Goal: Transaction & Acquisition: Register for event/course

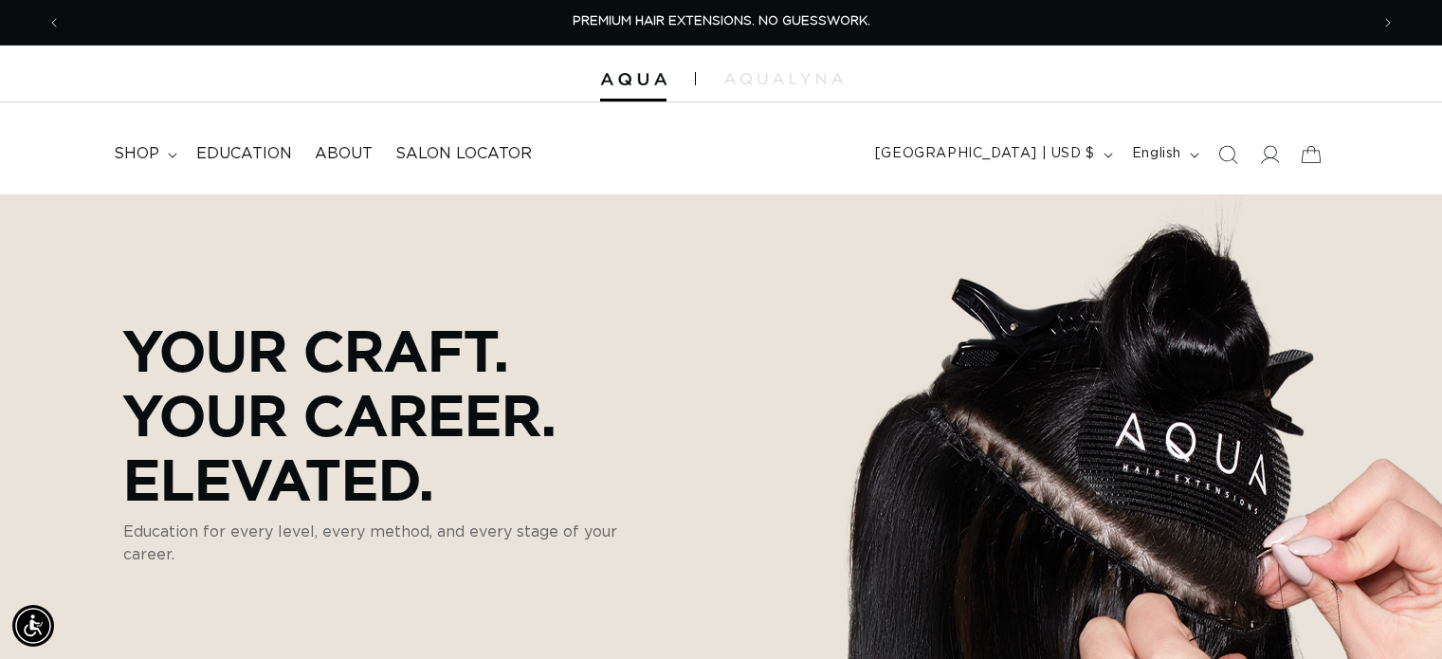
scroll to position [667, 0]
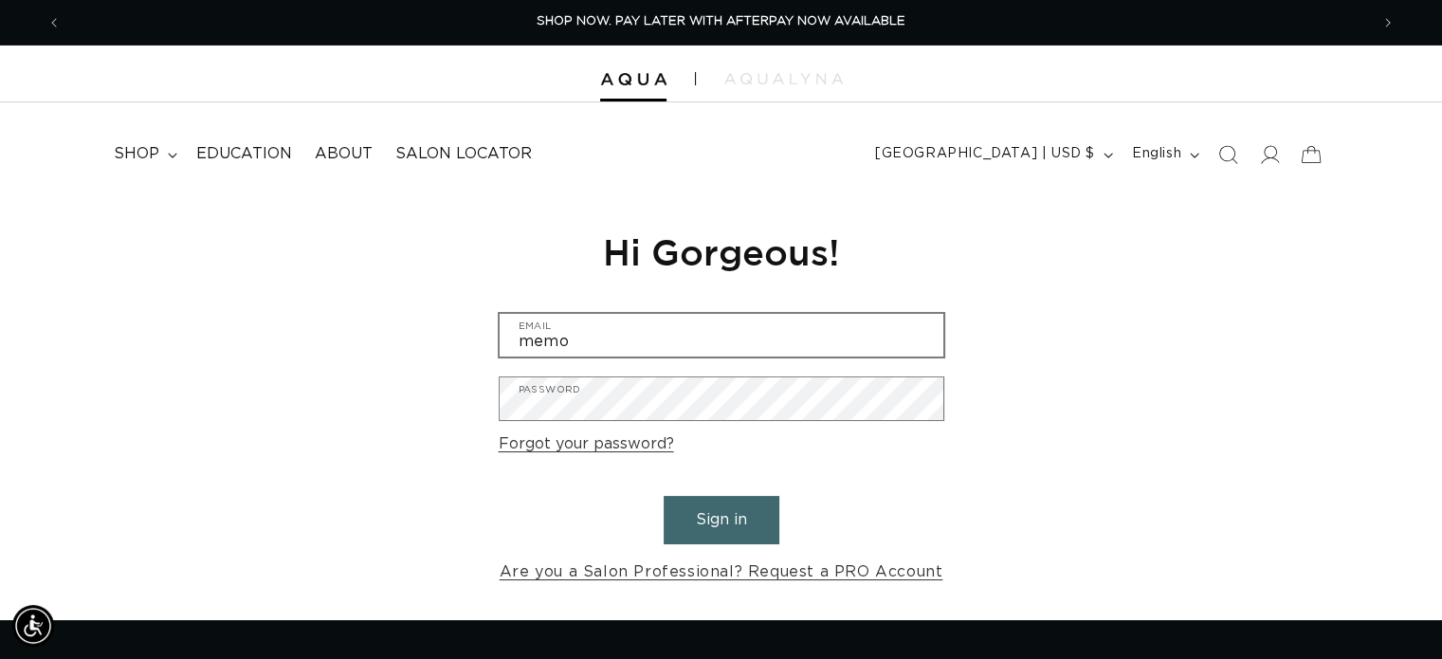
type input "memo26186@gmail.com"
click at [694, 529] on button "Sign in" at bounding box center [721, 520] width 116 height 48
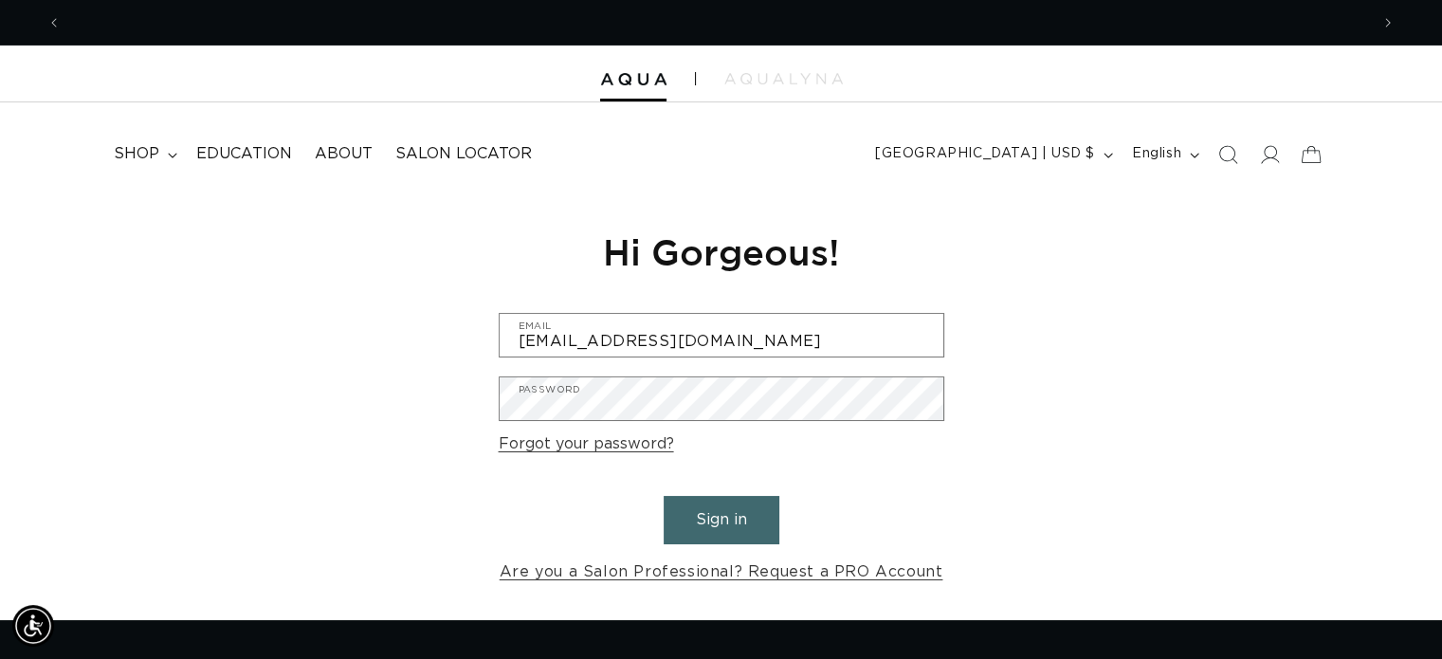
scroll to position [0, 1307]
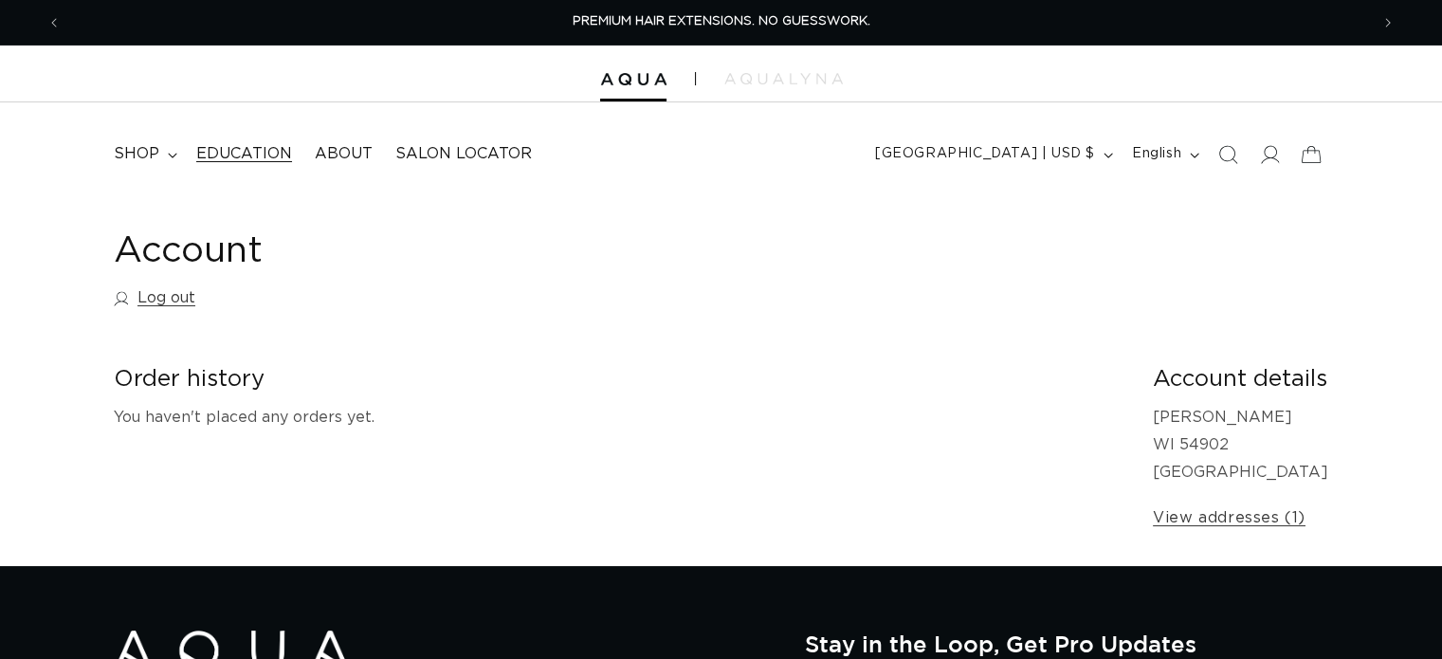
click at [241, 145] on span "Education" at bounding box center [244, 154] width 96 height 20
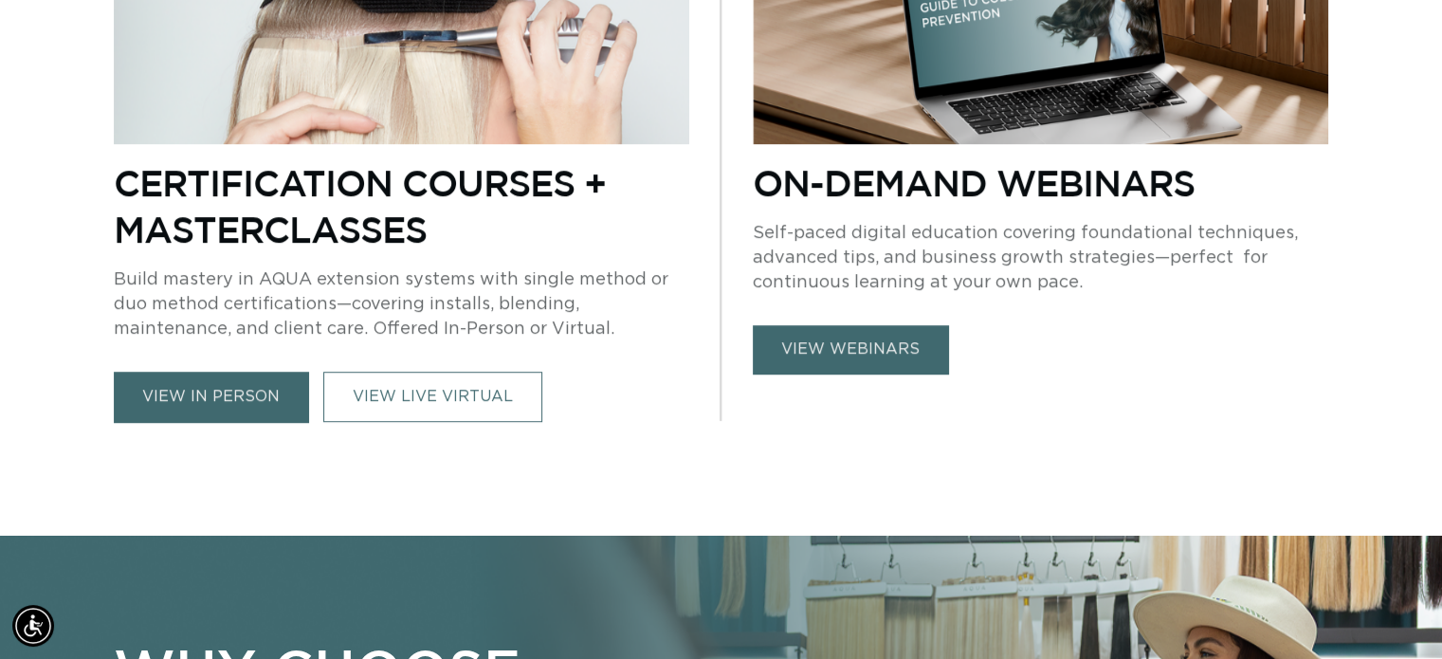
scroll to position [966, 0]
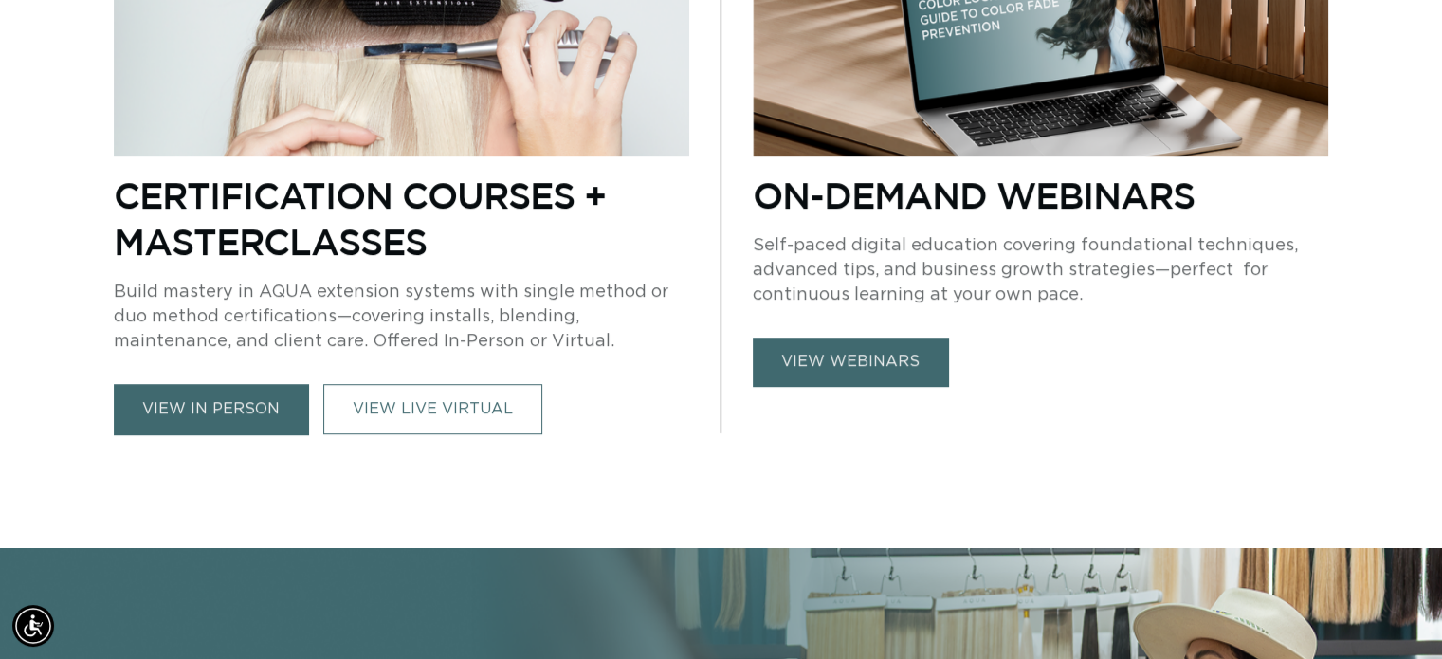
click at [260, 412] on link "view in person" at bounding box center [211, 409] width 194 height 50
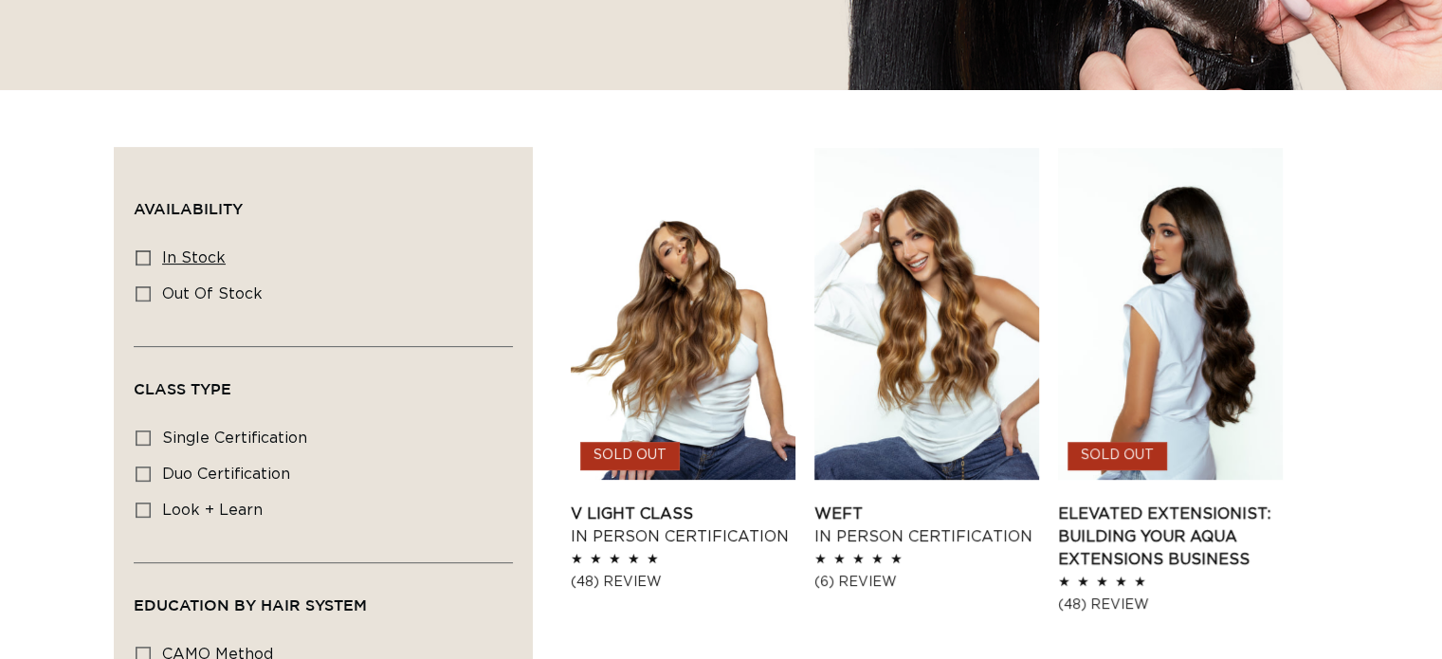
scroll to position [0, 1307]
click at [155, 254] on label "In stock In stock (3 products)" at bounding box center [318, 259] width 364 height 36
click at [151, 254] on input "In stock In stock (3 products)" at bounding box center [143, 257] width 15 height 15
checkbox input "true"
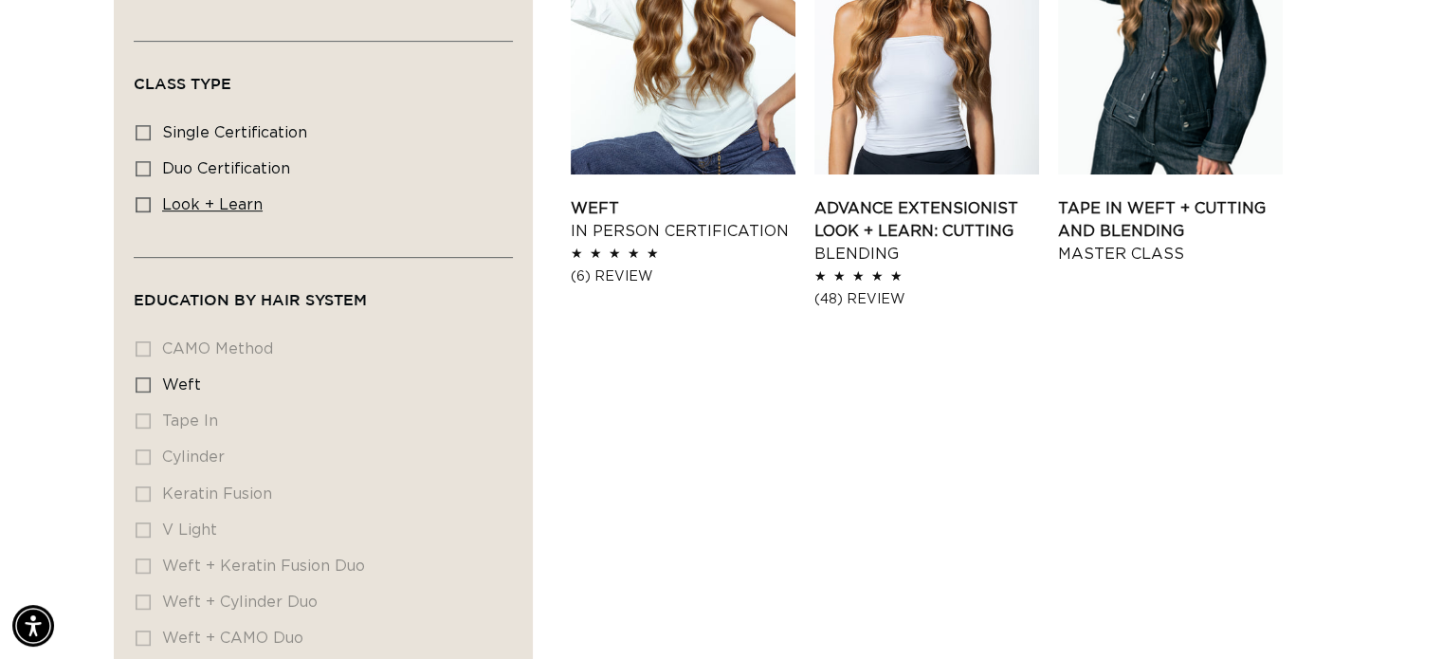
scroll to position [837, 0]
click at [170, 382] on span "Weft" at bounding box center [181, 383] width 39 height 15
click at [151, 382] on input "Weft Weft (1 product)" at bounding box center [143, 383] width 15 height 15
checkbox input "true"
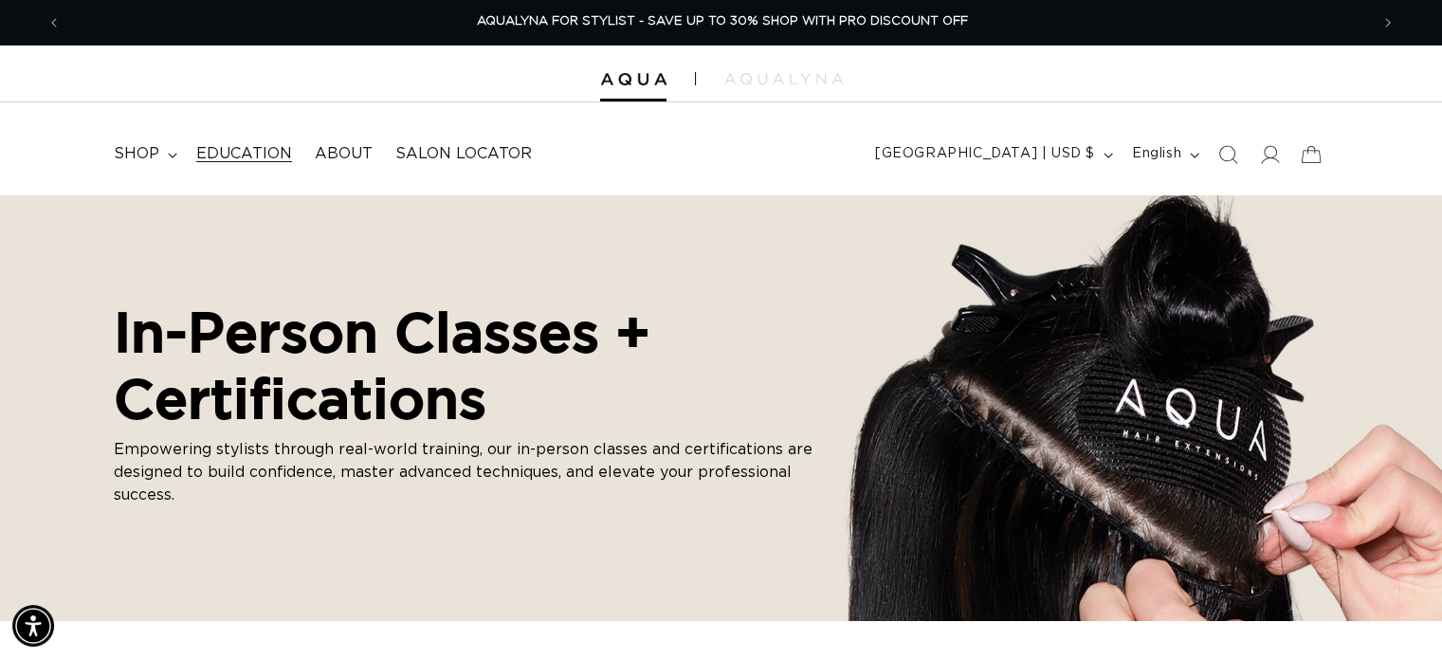
click at [254, 156] on span "Education" at bounding box center [244, 154] width 96 height 20
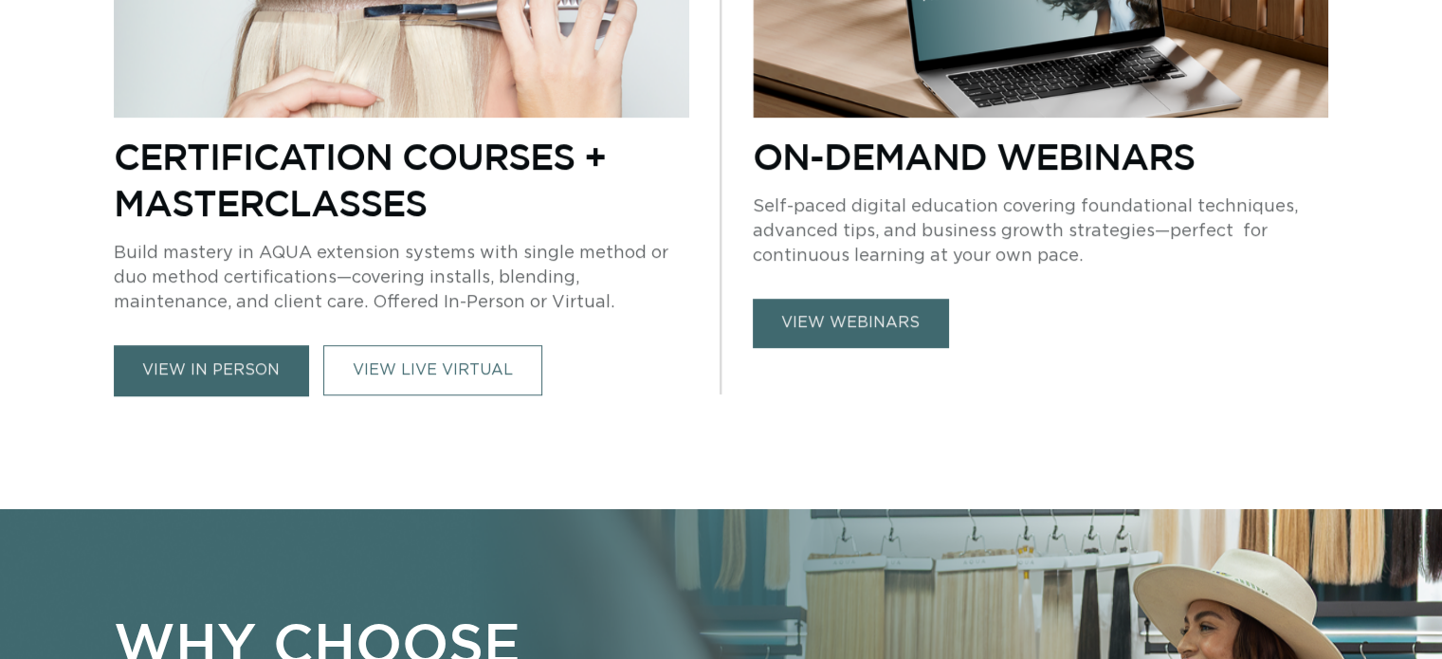
scroll to position [0, 1307]
click at [251, 382] on link "view in person" at bounding box center [211, 370] width 194 height 50
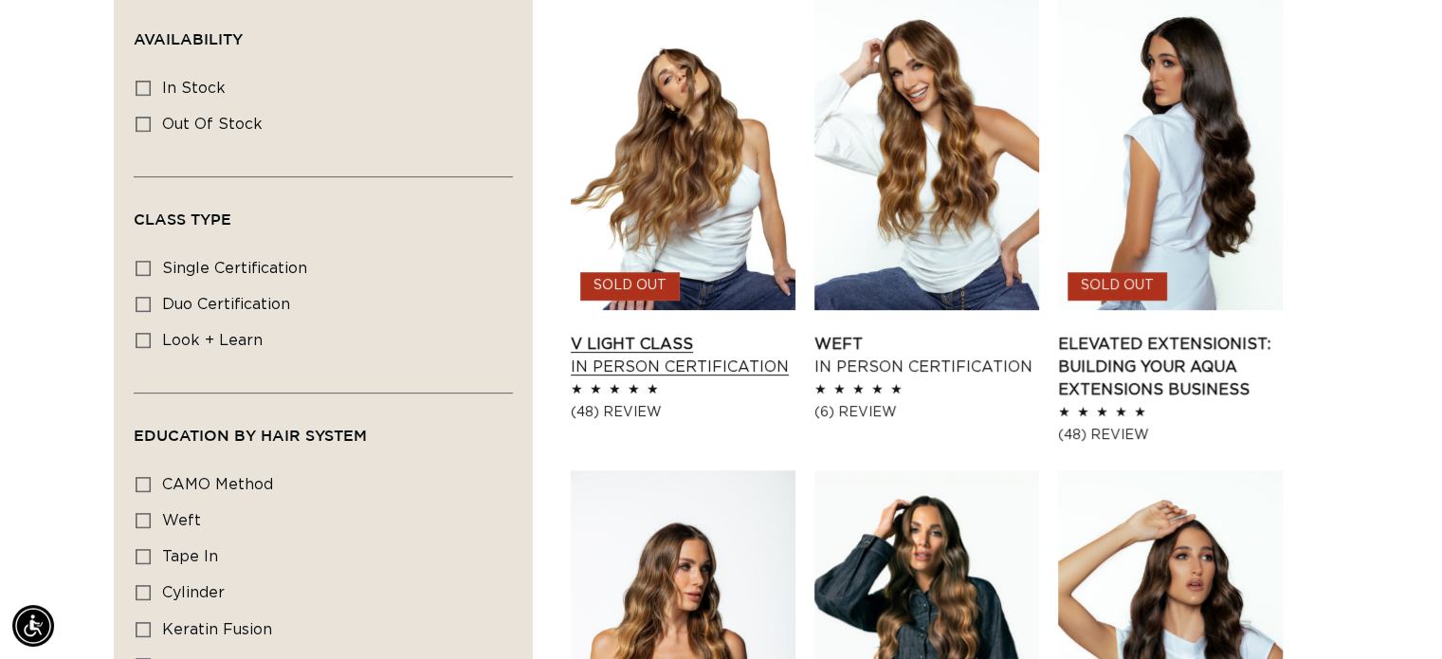
click at [671, 363] on link "V Light Class In Person Certification" at bounding box center [683, 355] width 225 height 45
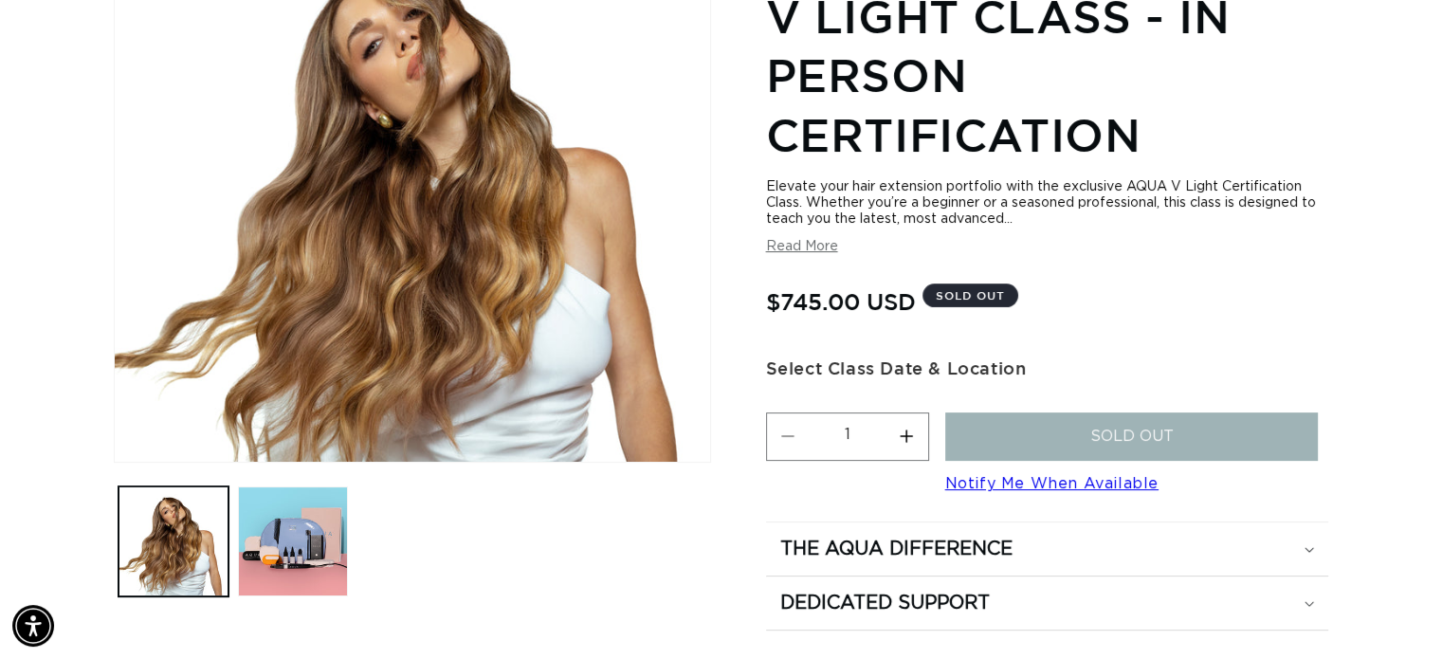
scroll to position [425, 0]
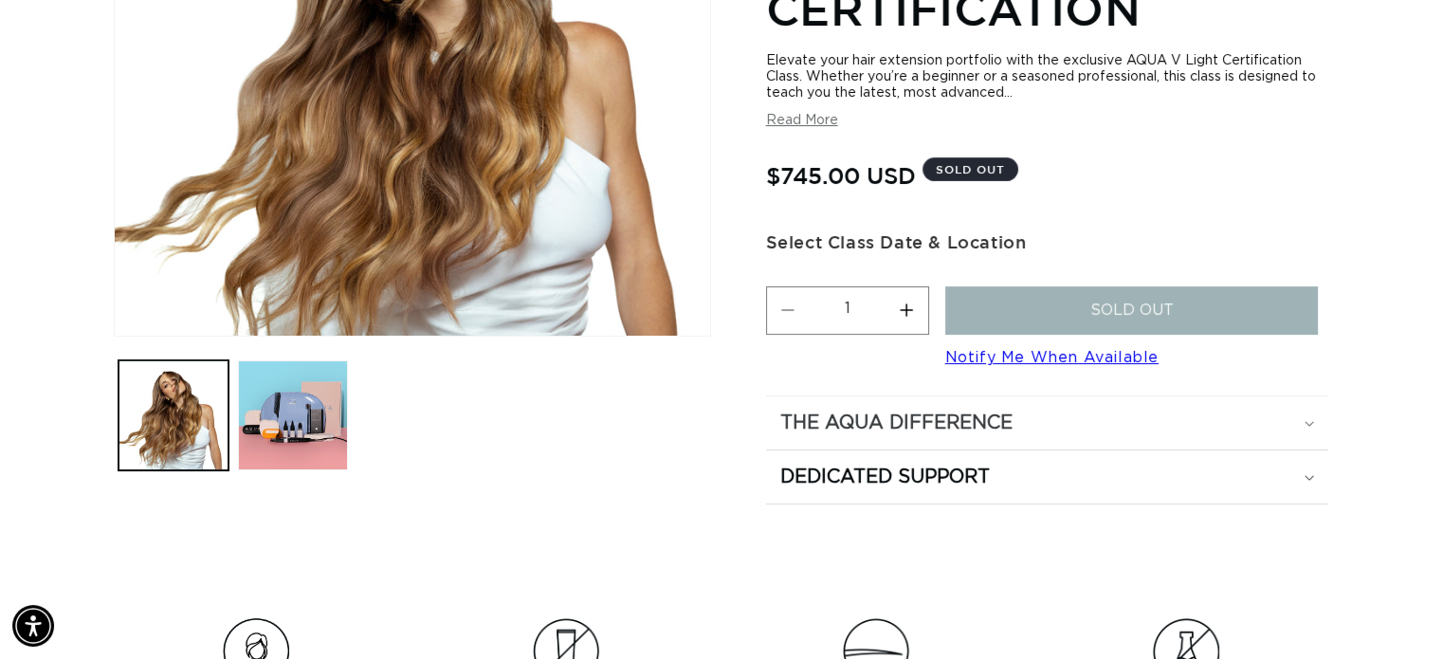
click at [959, 431] on h2 "The Aqua Difference" at bounding box center [896, 422] width 232 height 25
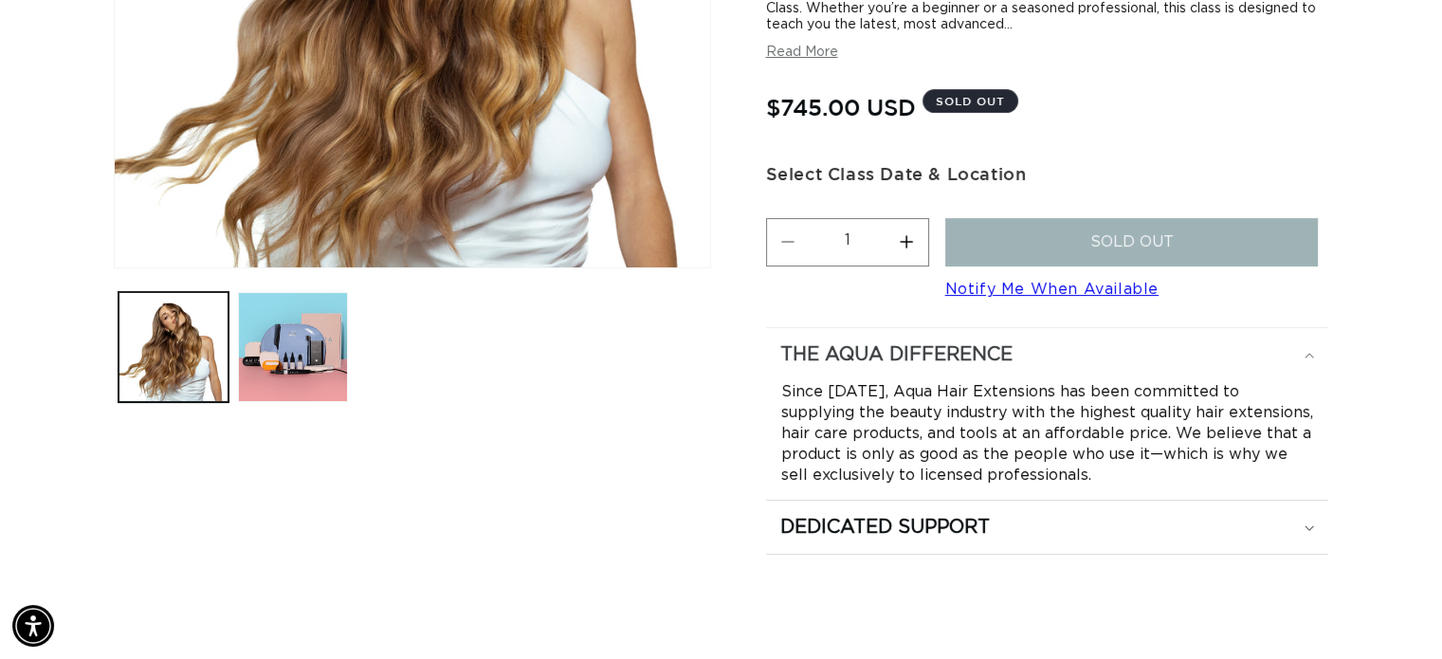
scroll to position [514, 0]
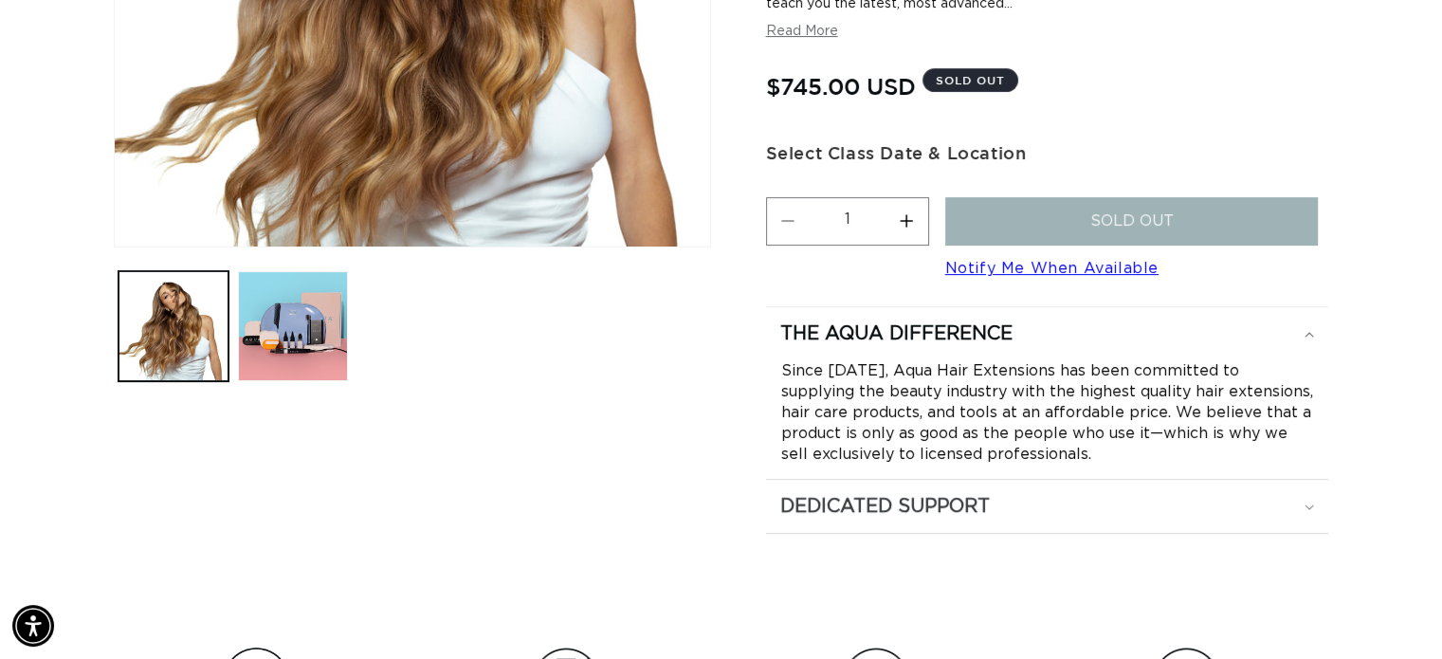
click at [959, 512] on h2 "Dedicated Support" at bounding box center [884, 506] width 209 height 25
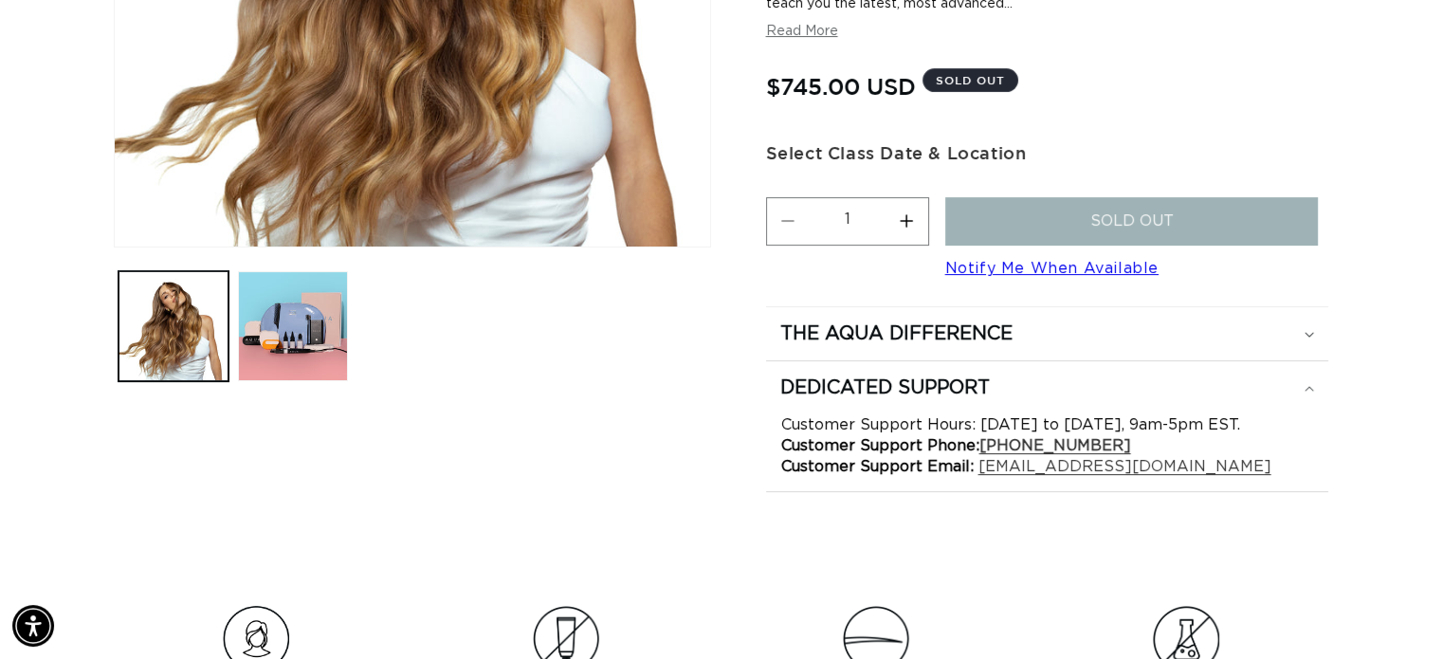
scroll to position [0, 0]
click at [992, 279] on form "Sold out Notify Me When Available" at bounding box center [1131, 239] width 373 height 85
click at [981, 272] on link "Notify Me When Available" at bounding box center [1051, 268] width 213 height 15
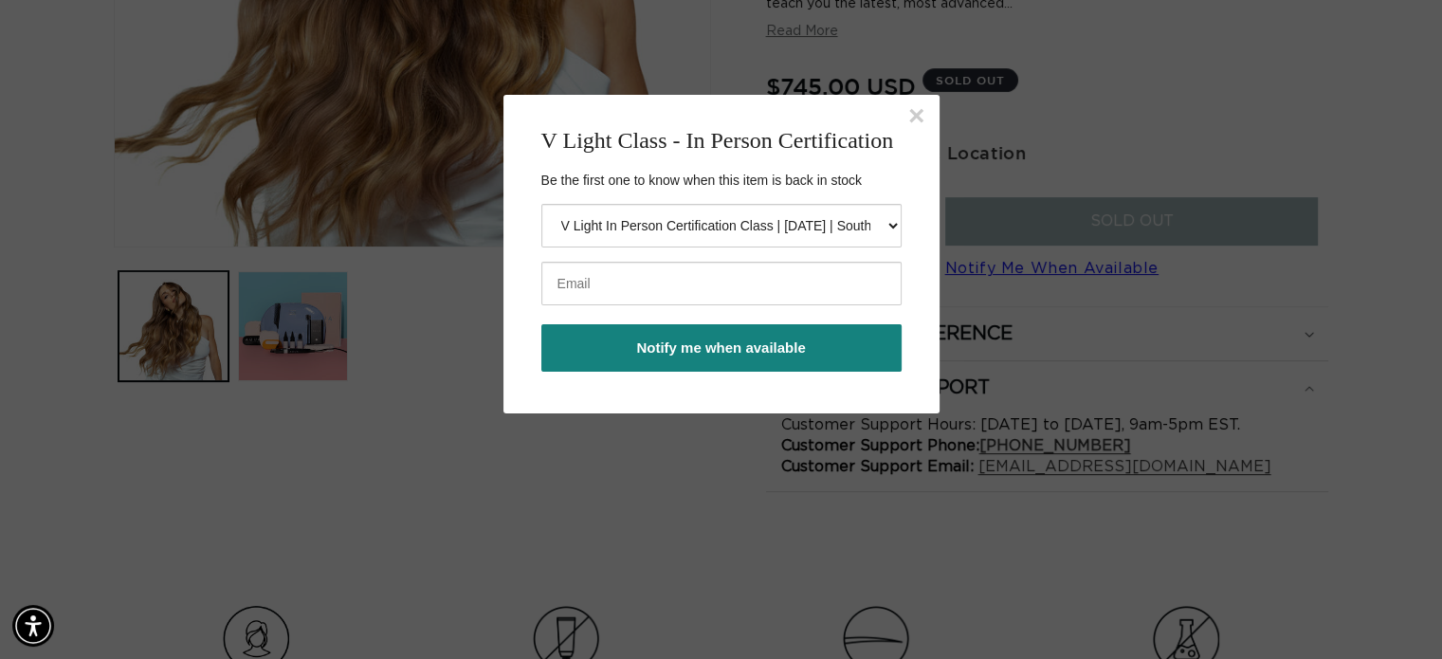
scroll to position [0, 1307]
click at [872, 226] on select "V Light In Person Certification Class | 04-07-2025 | Southern Chic Salon of Oxf…" at bounding box center [721, 226] width 360 height 44
click at [1022, 192] on body "× V Light Class - In Person Certification Be the first one to know when this it…" at bounding box center [721, 424] width 1442 height 659
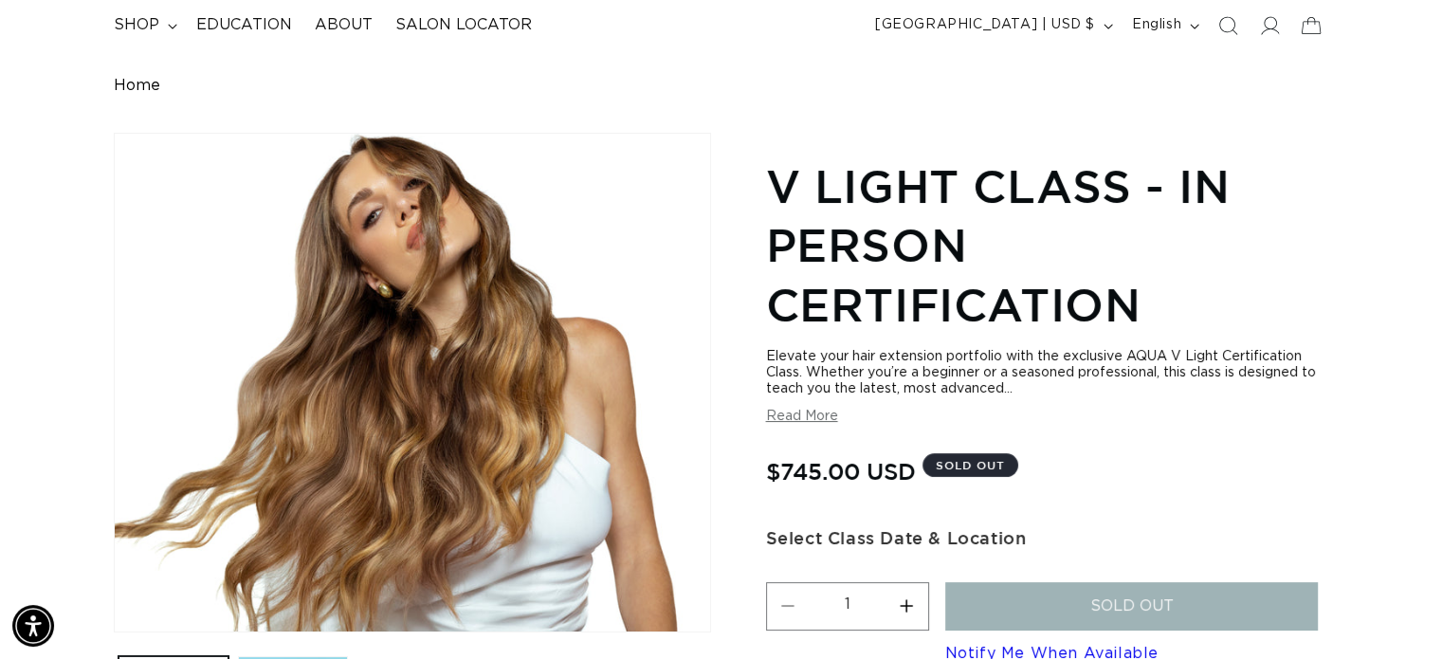
scroll to position [0, 0]
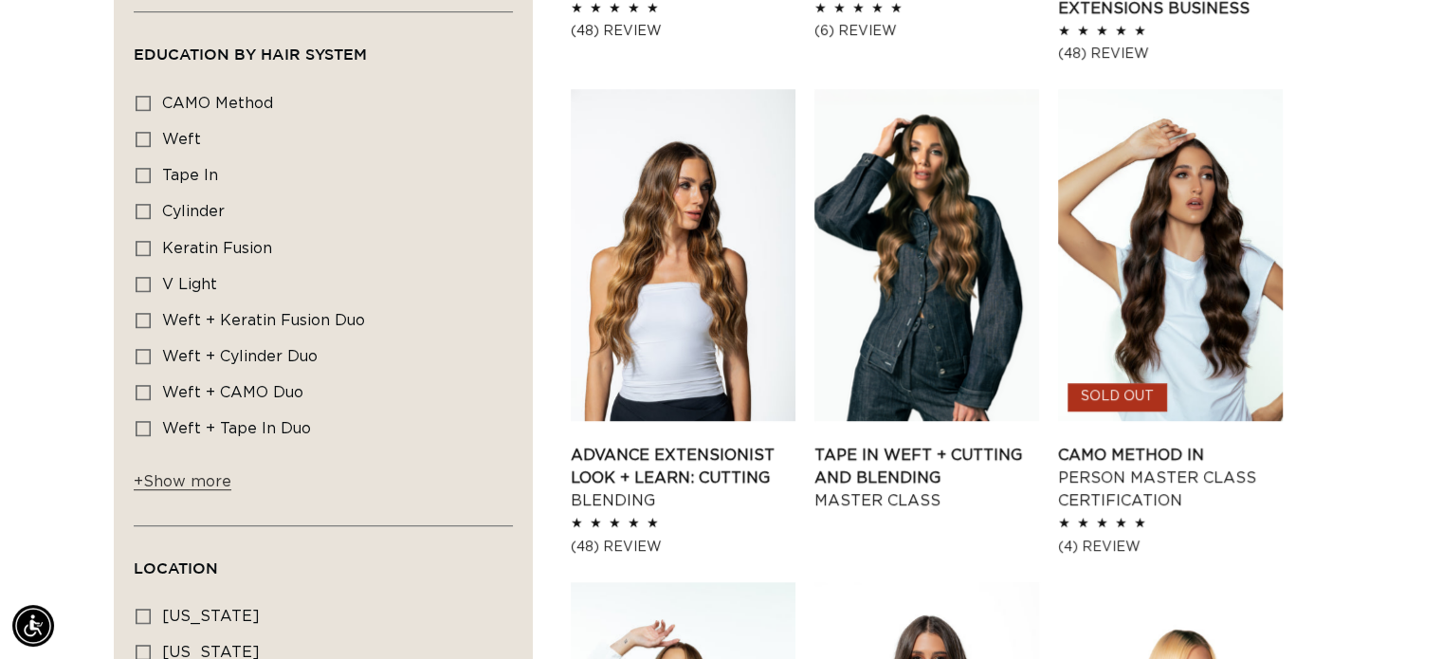
scroll to position [0, 2613]
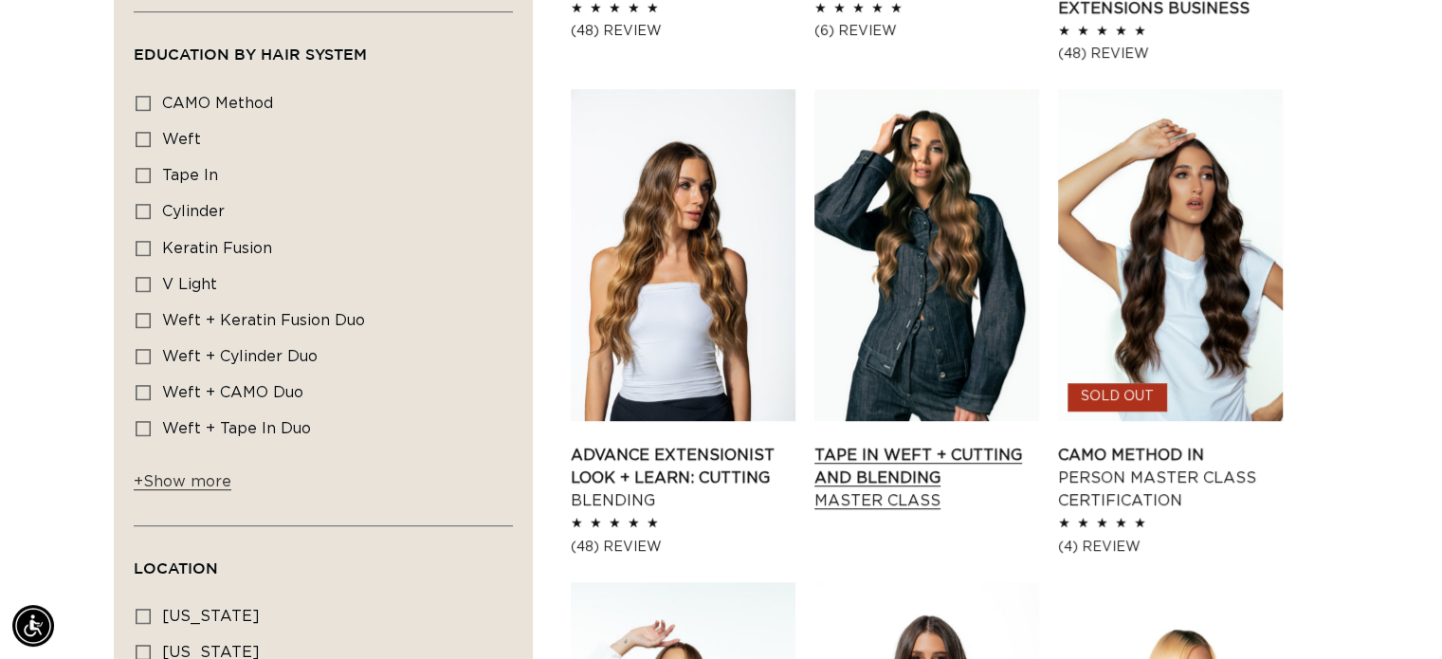
click at [878, 444] on link "Tape In Weft + Cutting and Blending Master Class" at bounding box center [926, 478] width 225 height 68
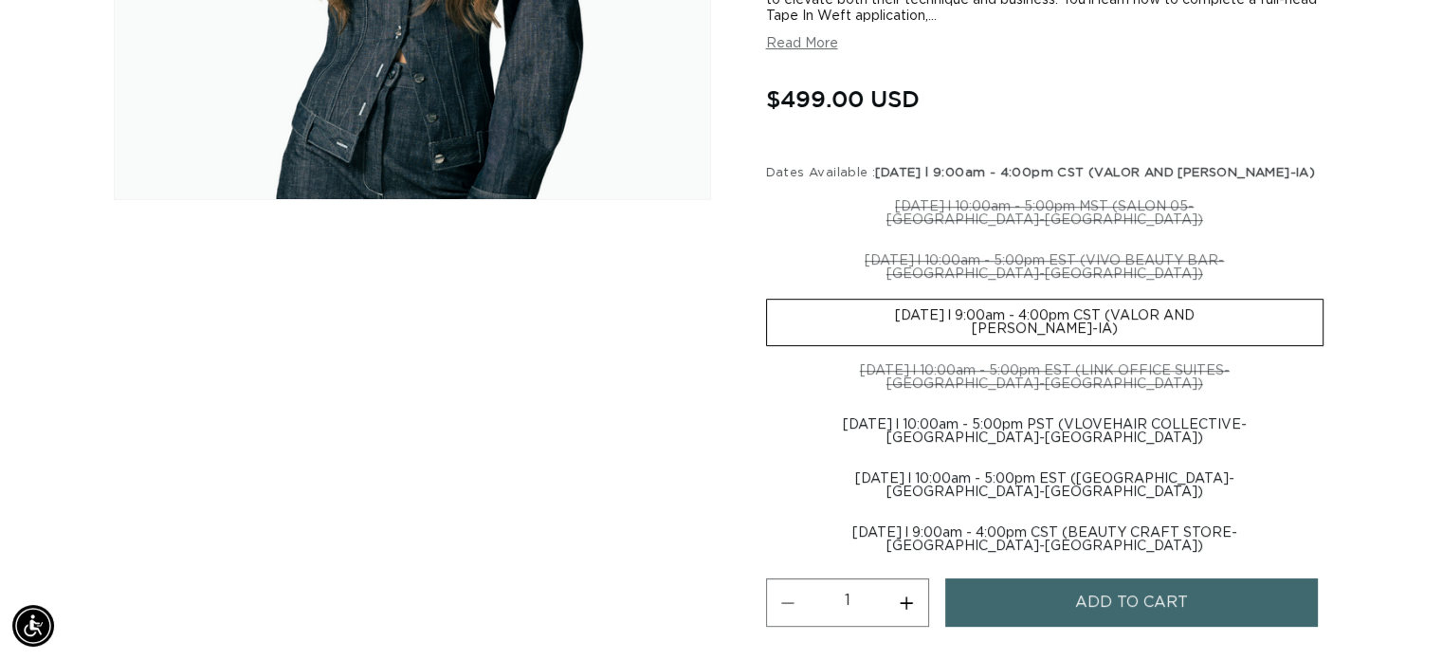
scroll to position [0, 1307]
click at [974, 519] on label "[DATE] l 9:00am - 4:00pm CST (BEAUTY CRAFT STORE-[GEOGRAPHIC_DATA]-[GEOGRAPHIC_…" at bounding box center [1044, 539] width 557 height 45
click at [1333, 460] on input "[DATE] l 9:00am - 4:00pm CST (BEAUTY CRAFT STORE-[GEOGRAPHIC_DATA]-[GEOGRAPHIC_…" at bounding box center [1333, 459] width 1 height 1
radio input "true"
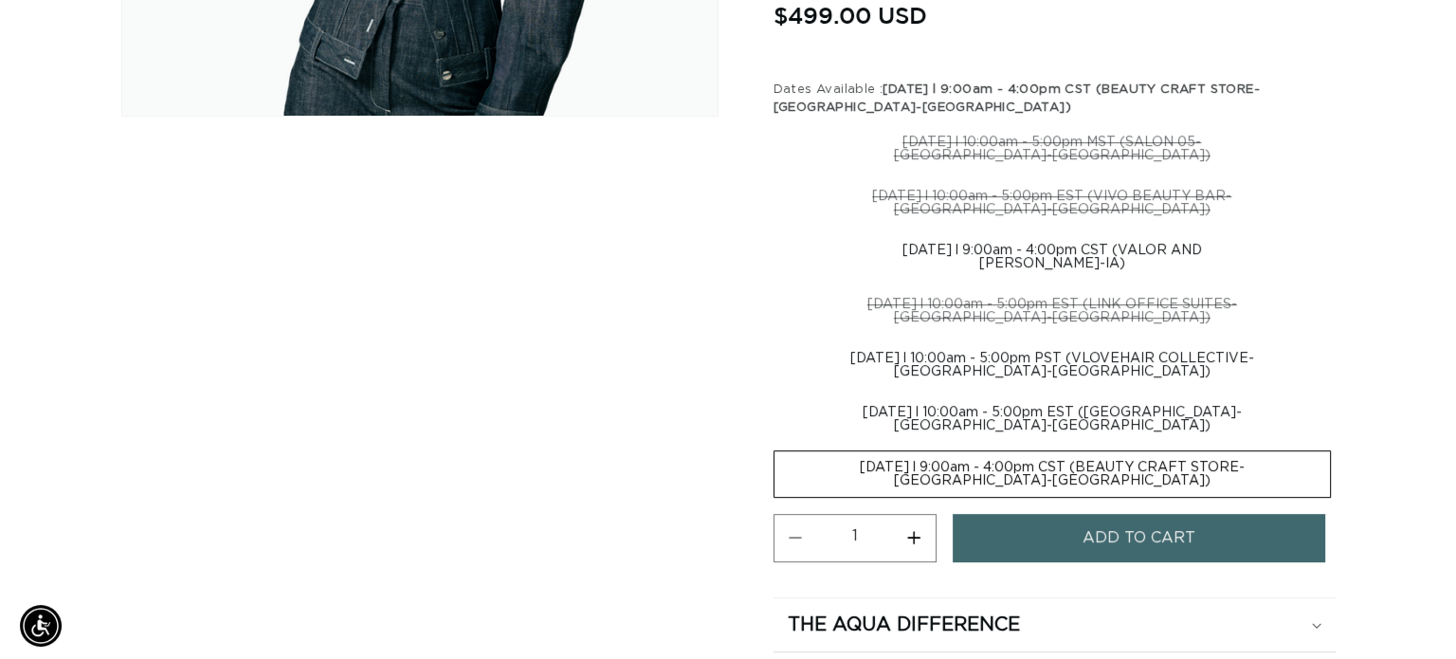
scroll to position [0, 1307]
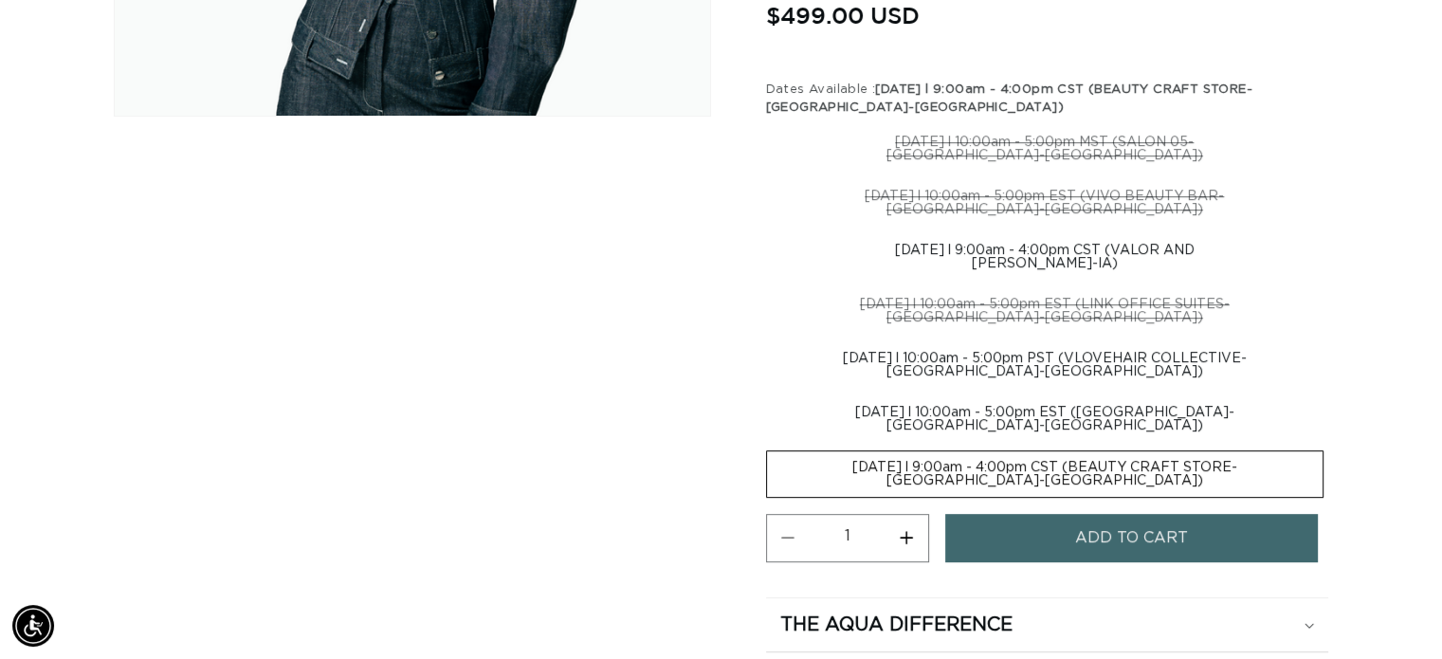
click at [1016, 535] on button "Add to cart" at bounding box center [1131, 538] width 373 height 48
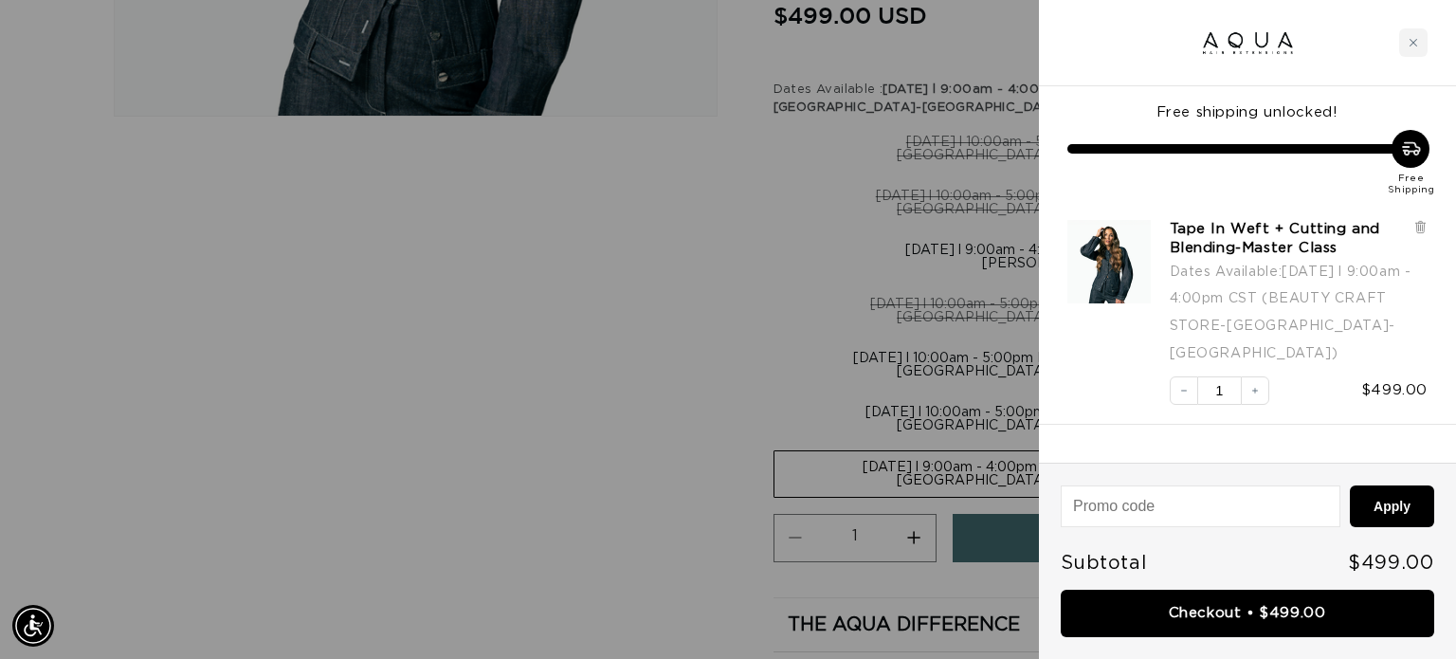
scroll to position [0, 1321]
click at [1297, 568] on div "Subtotal $499.00" at bounding box center [1247, 563] width 373 height 34
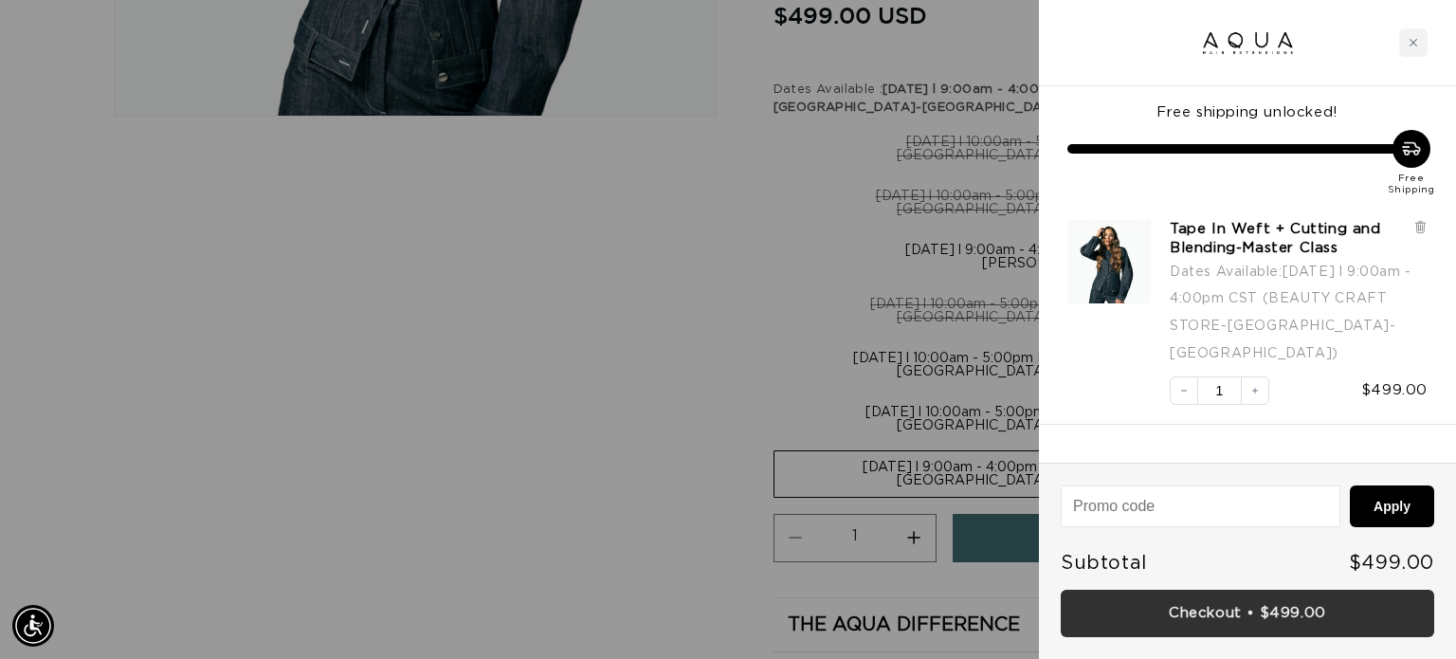
click at [1300, 621] on link "Checkout • $499.00" at bounding box center [1247, 614] width 373 height 48
